Goal: Check status: Check status

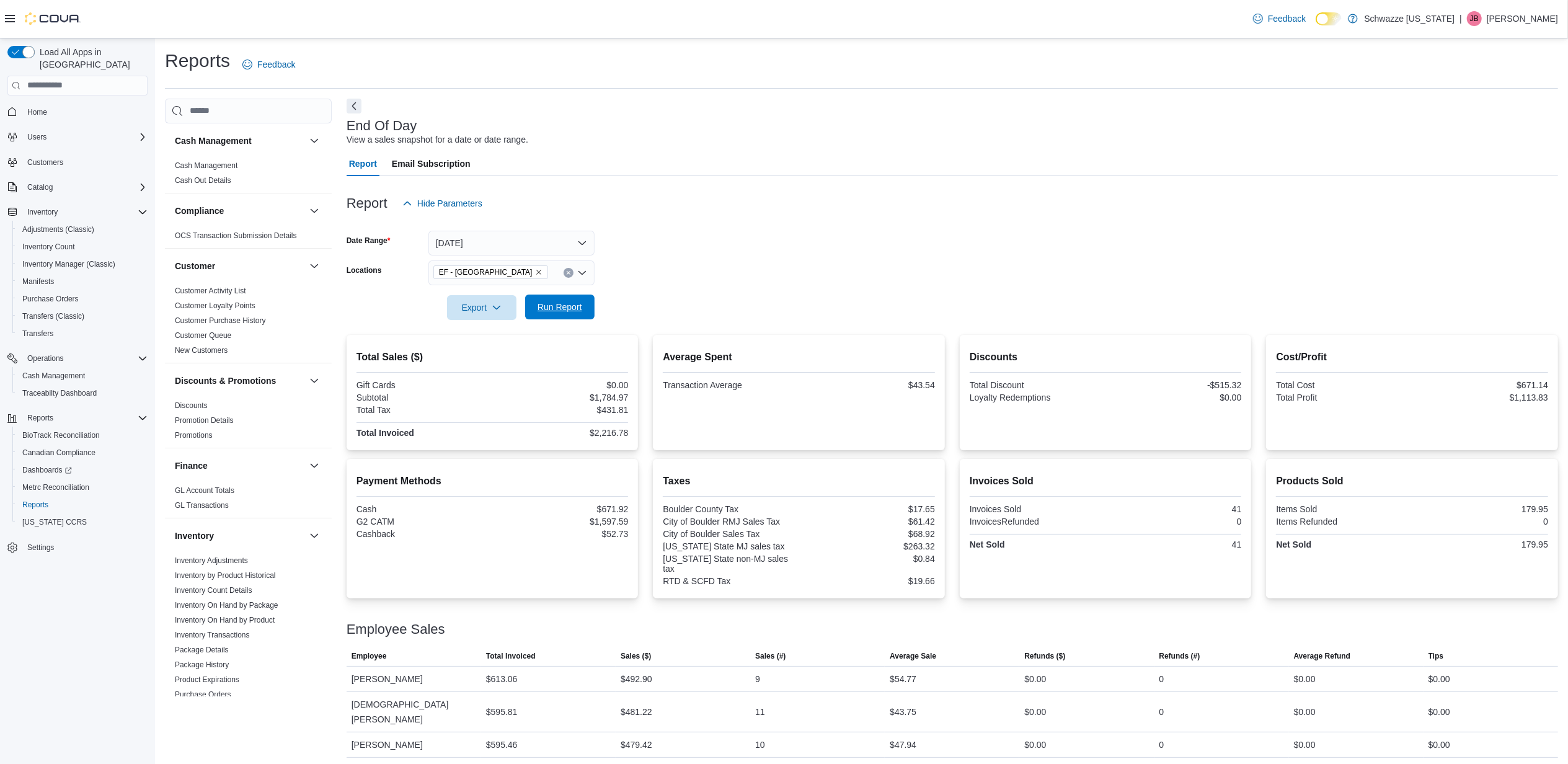
click at [577, 306] on span "Run Report" at bounding box center [559, 307] width 44 height 13
click at [586, 320] on div at bounding box center [952, 327] width 1211 height 14
click at [561, 306] on span "Run Report" at bounding box center [559, 307] width 44 height 13
drag, startPoint x: 632, startPoint y: 393, endPoint x: 546, endPoint y: 393, distance: 86.0
click at [546, 393] on div "Total Sales ($) Gift Cards $0.00 Subtotal $2,420.28 Total Tax $586.92 Total Inv…" at bounding box center [492, 393] width 292 height 116
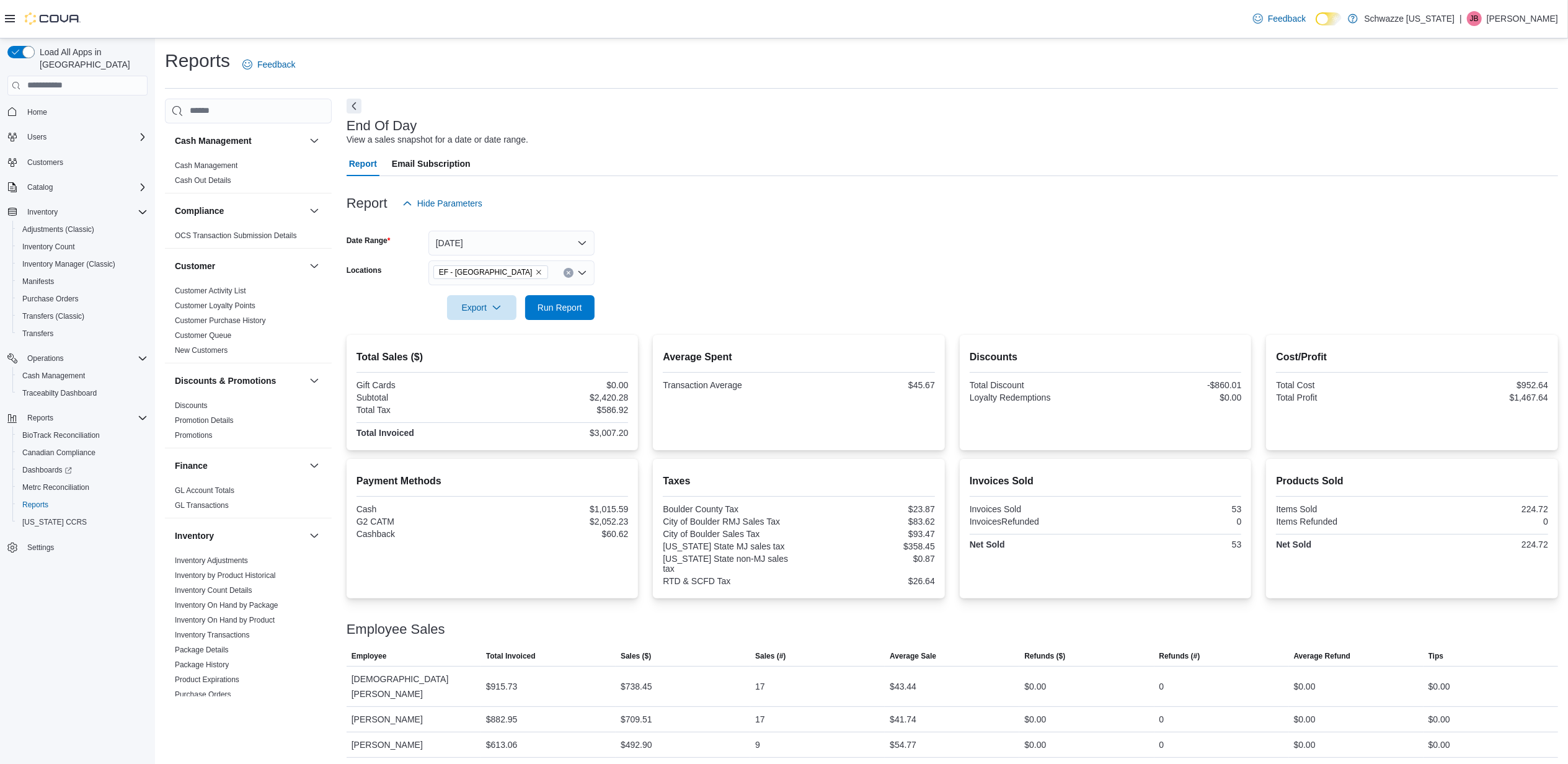
drag, startPoint x: 546, startPoint y: 393, endPoint x: 933, endPoint y: 315, distance: 394.8
click at [928, 246] on form "Date Range [DATE] Locations EF - [GEOGRAPHIC_DATA] Export Run Report" at bounding box center [952, 268] width 1211 height 104
click at [866, 238] on form "Date Range [DATE] Locations EF - [GEOGRAPHIC_DATA] Export Run Report" at bounding box center [952, 268] width 1211 height 104
click at [546, 313] on span "Run Report" at bounding box center [559, 307] width 44 height 13
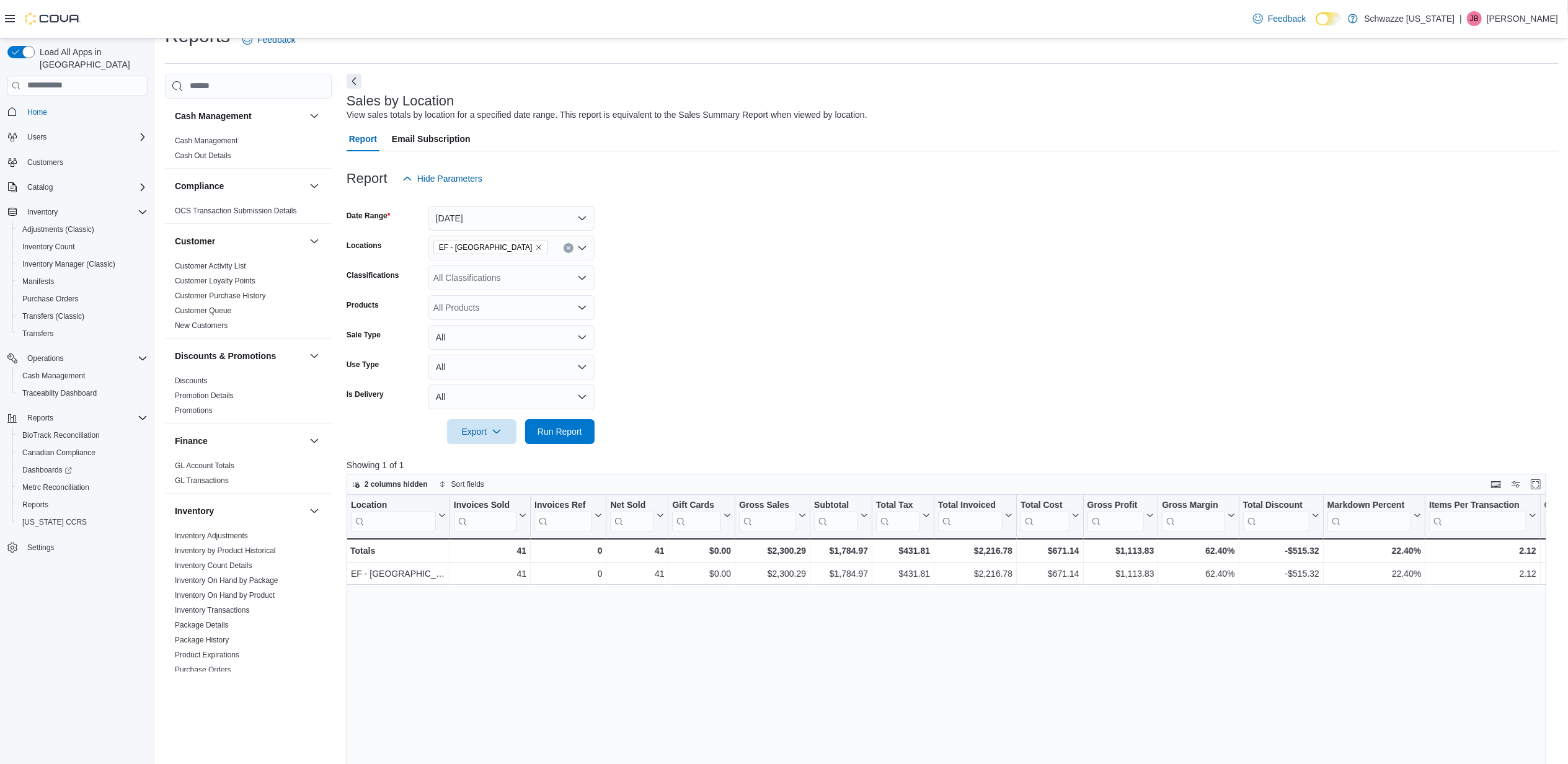
scroll to position [680, 0]
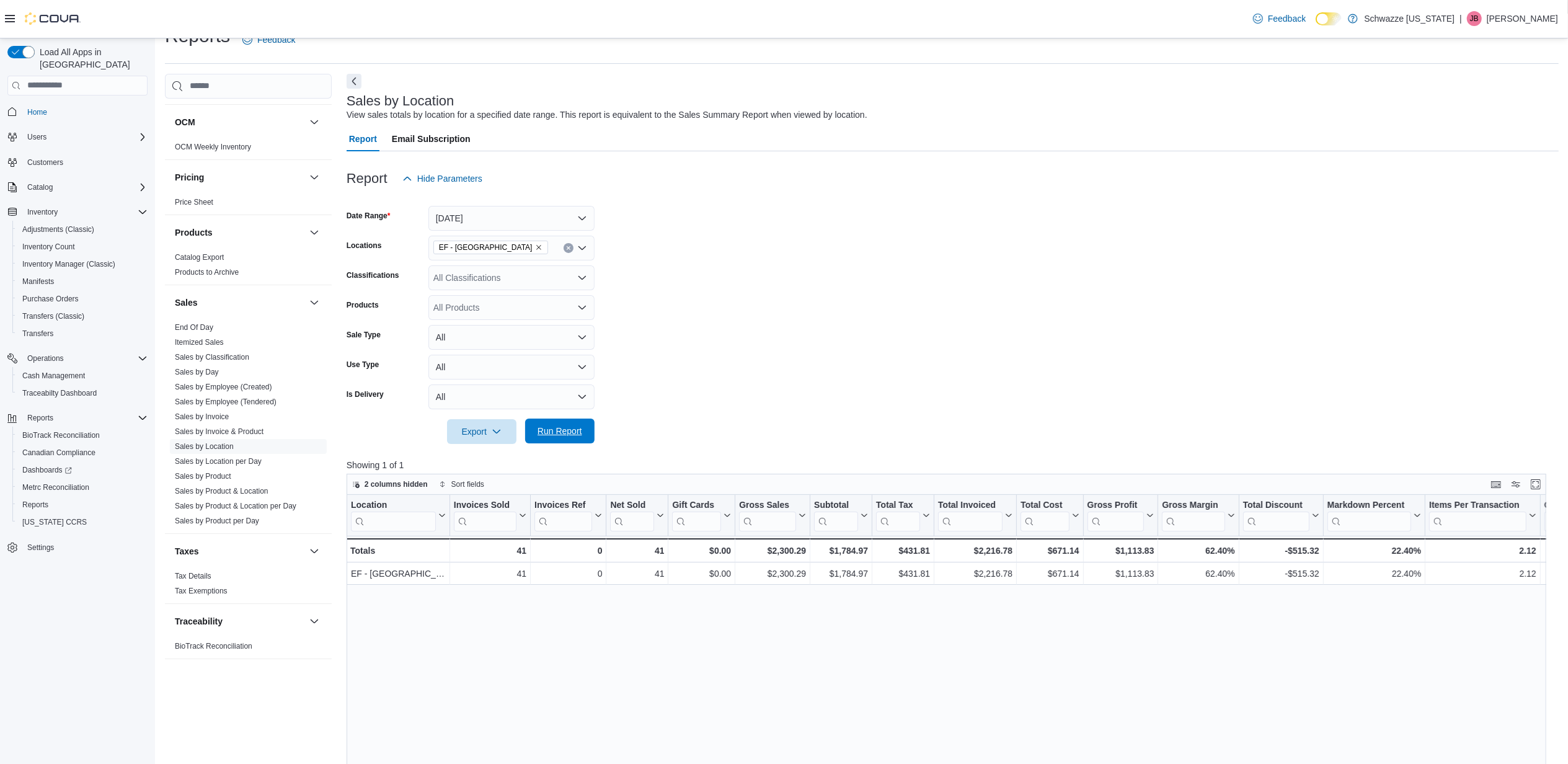
click at [563, 426] on span "Run Report" at bounding box center [559, 430] width 44 height 13
click at [556, 426] on span "Run Report" at bounding box center [559, 430] width 44 height 13
click at [583, 435] on span "Run Report" at bounding box center [559, 431] width 55 height 25
